Goal: Task Accomplishment & Management: Complete application form

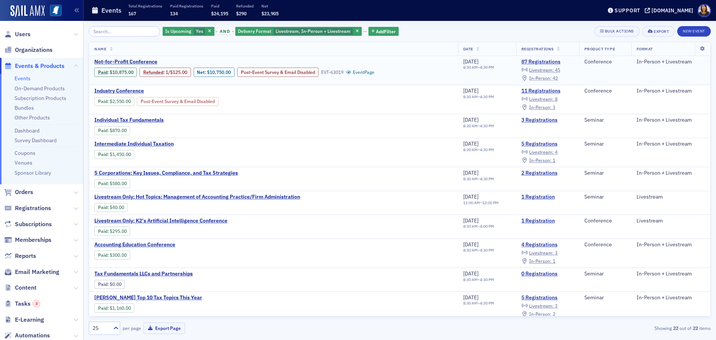
click at [546, 78] on span "In-Person :" at bounding box center [540, 78] width 22 height 6
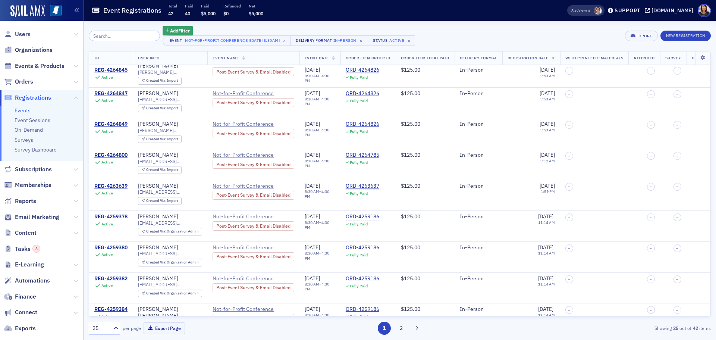
scroll to position [531, 0]
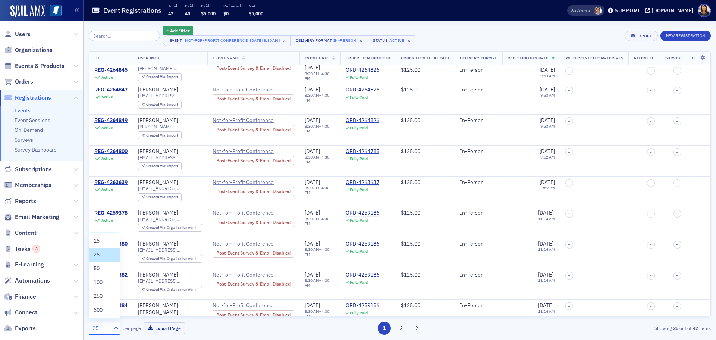
click at [117, 328] on icon at bounding box center [116, 327] width 4 height 3
click at [100, 268] on div "50" at bounding box center [105, 268] width 22 height 8
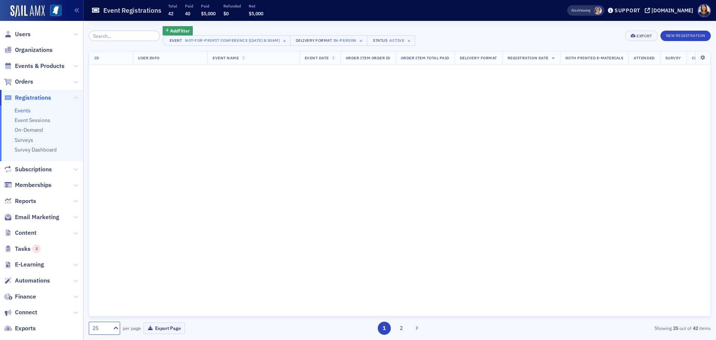
scroll to position [0, 0]
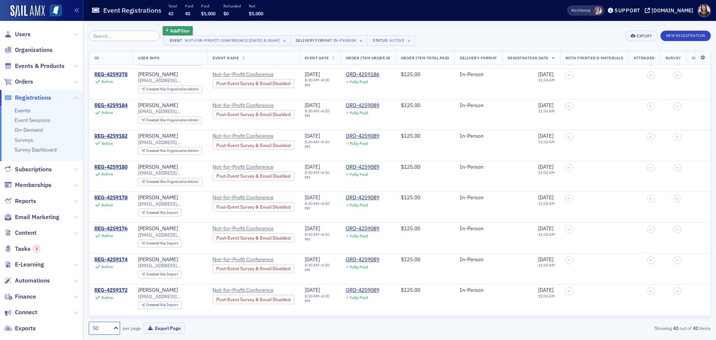
scroll to position [769, 0]
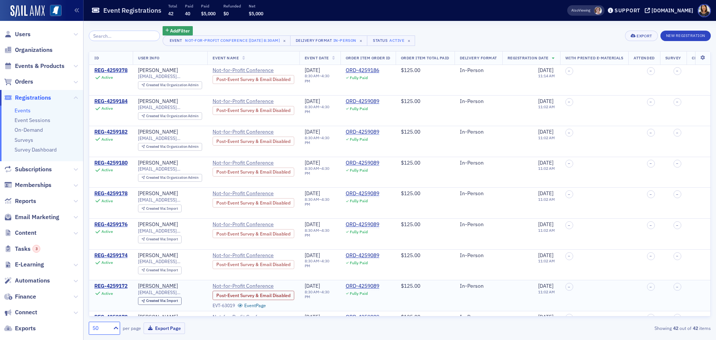
click at [117, 280] on td "REG-4259172 Active" at bounding box center [111, 295] width 44 height 31
click at [115, 283] on div "REG-4259172" at bounding box center [110, 286] width 33 height 7
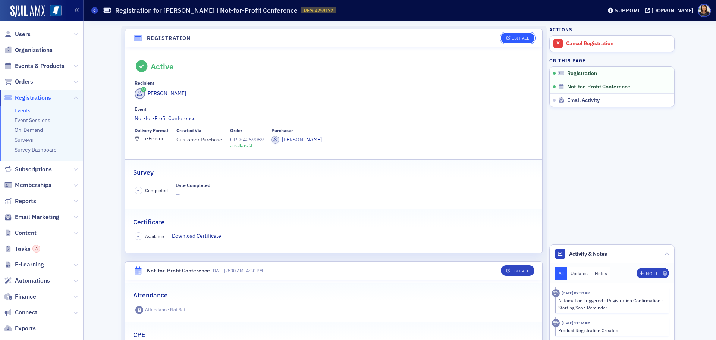
click at [514, 38] on div "Edit All" at bounding box center [519, 38] width 17 height 4
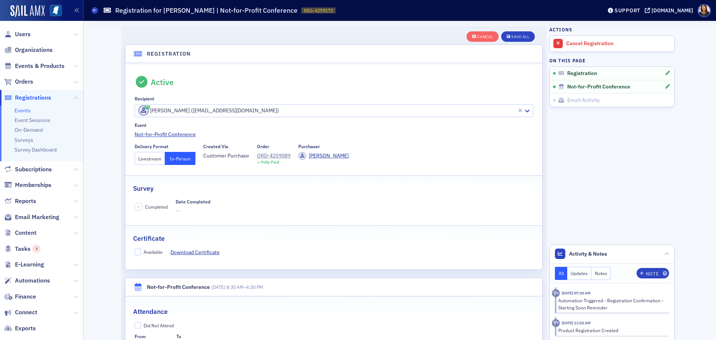
scroll to position [20, 0]
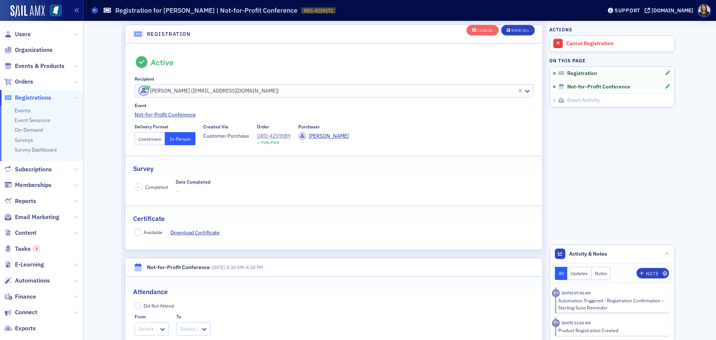
click at [150, 136] on button "Livestream" at bounding box center [150, 138] width 31 height 13
click at [521, 32] on div "Save All" at bounding box center [520, 30] width 18 height 4
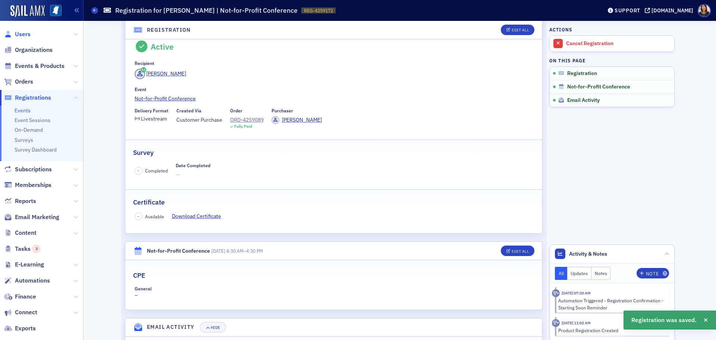
click at [19, 34] on span "Users" at bounding box center [23, 34] width 16 height 8
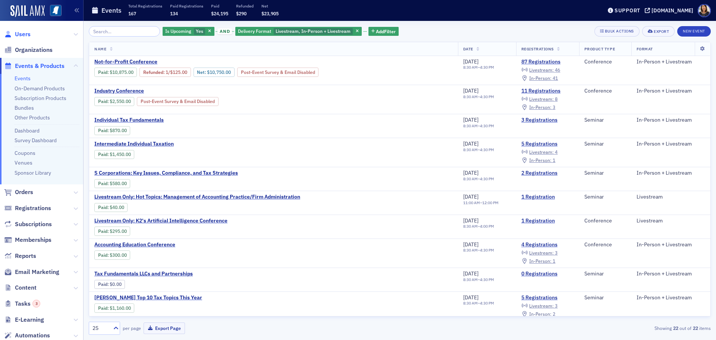
click at [23, 34] on span "Users" at bounding box center [23, 34] width 16 height 8
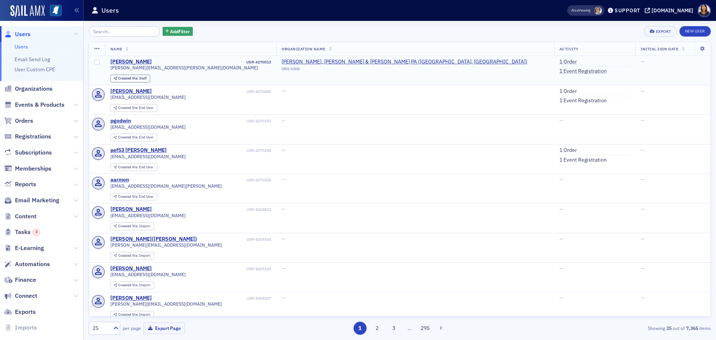
click at [559, 67] on ul "1 Order 1 Event Registration" at bounding box center [594, 67] width 71 height 16
click at [559, 71] on link "1 Event Registration" at bounding box center [582, 71] width 47 height 7
click at [559, 99] on link "1 Event Registration" at bounding box center [582, 100] width 47 height 7
click at [22, 33] on span "Users" at bounding box center [23, 34] width 16 height 8
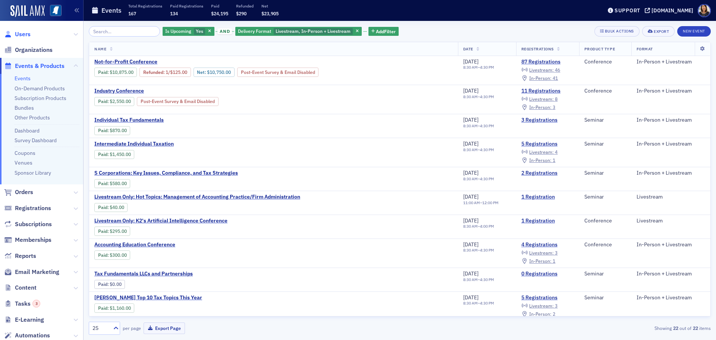
click at [19, 34] on span "Users" at bounding box center [23, 34] width 16 height 8
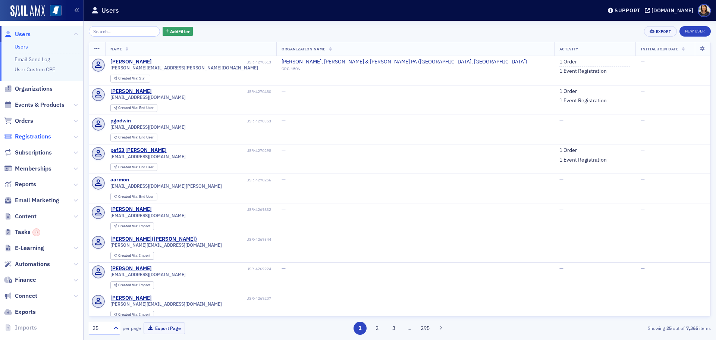
click at [41, 135] on span "Registrations" at bounding box center [33, 136] width 36 height 8
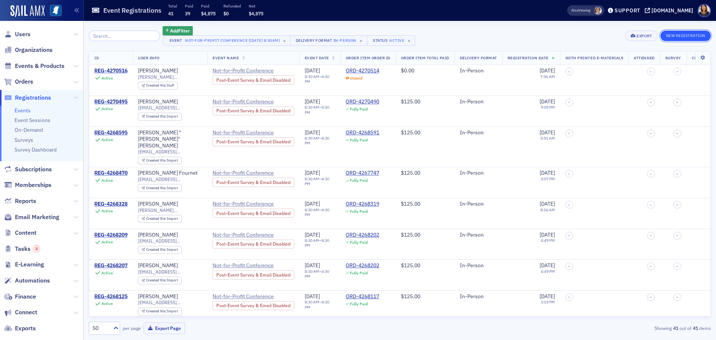
click at [680, 35] on button "New Registration" at bounding box center [685, 36] width 50 height 10
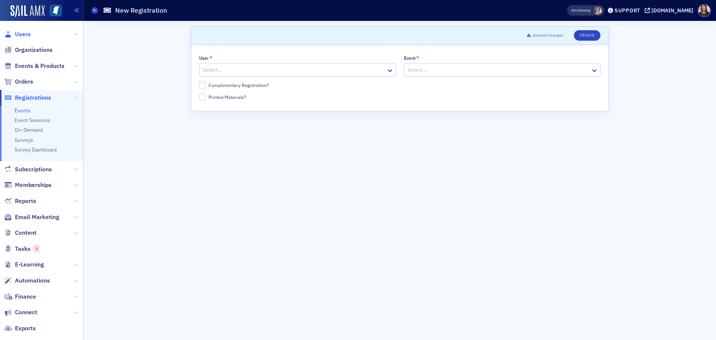
click at [21, 33] on span "Users" at bounding box center [23, 34] width 16 height 8
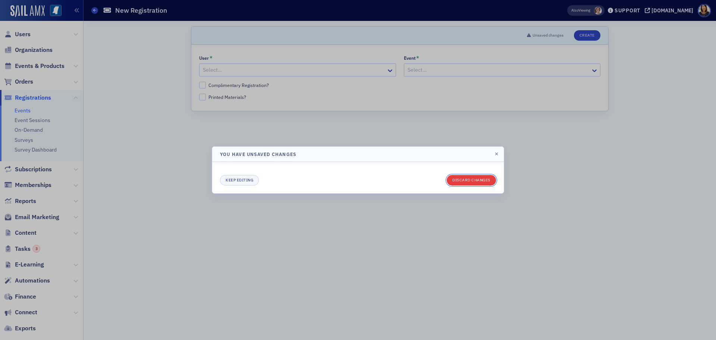
click at [475, 180] on button "Discard changes" at bounding box center [471, 180] width 49 height 10
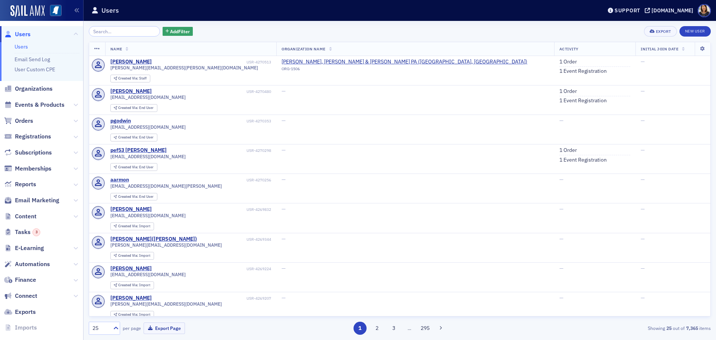
click at [20, 35] on span "Users" at bounding box center [23, 34] width 16 height 8
